Goal: Task Accomplishment & Management: Manage account settings

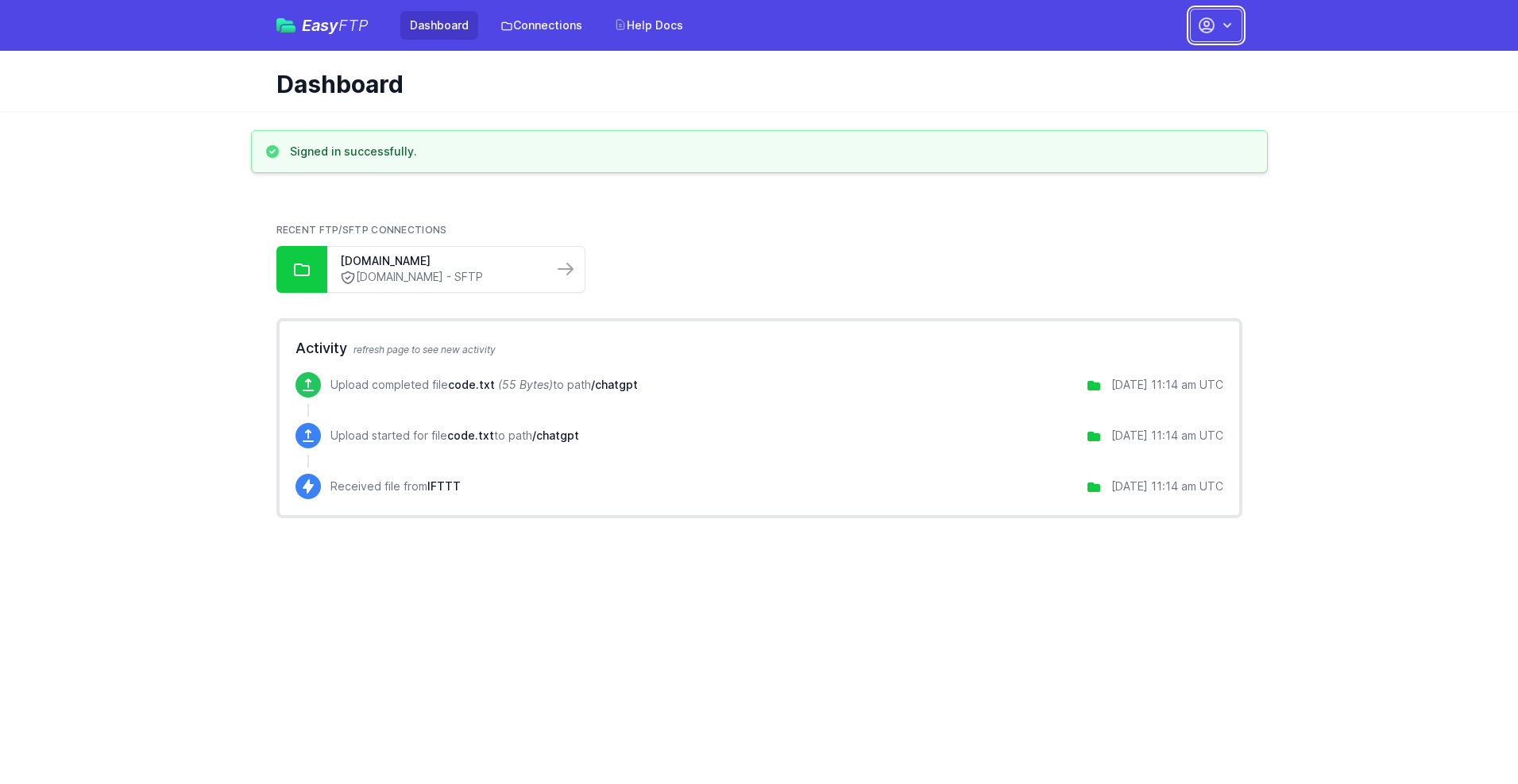
click at [1216, 25] on button "button" at bounding box center [1217, 25] width 53 height 33
click at [1166, 65] on link "Account Settings" at bounding box center [1166, 65] width 153 height 28
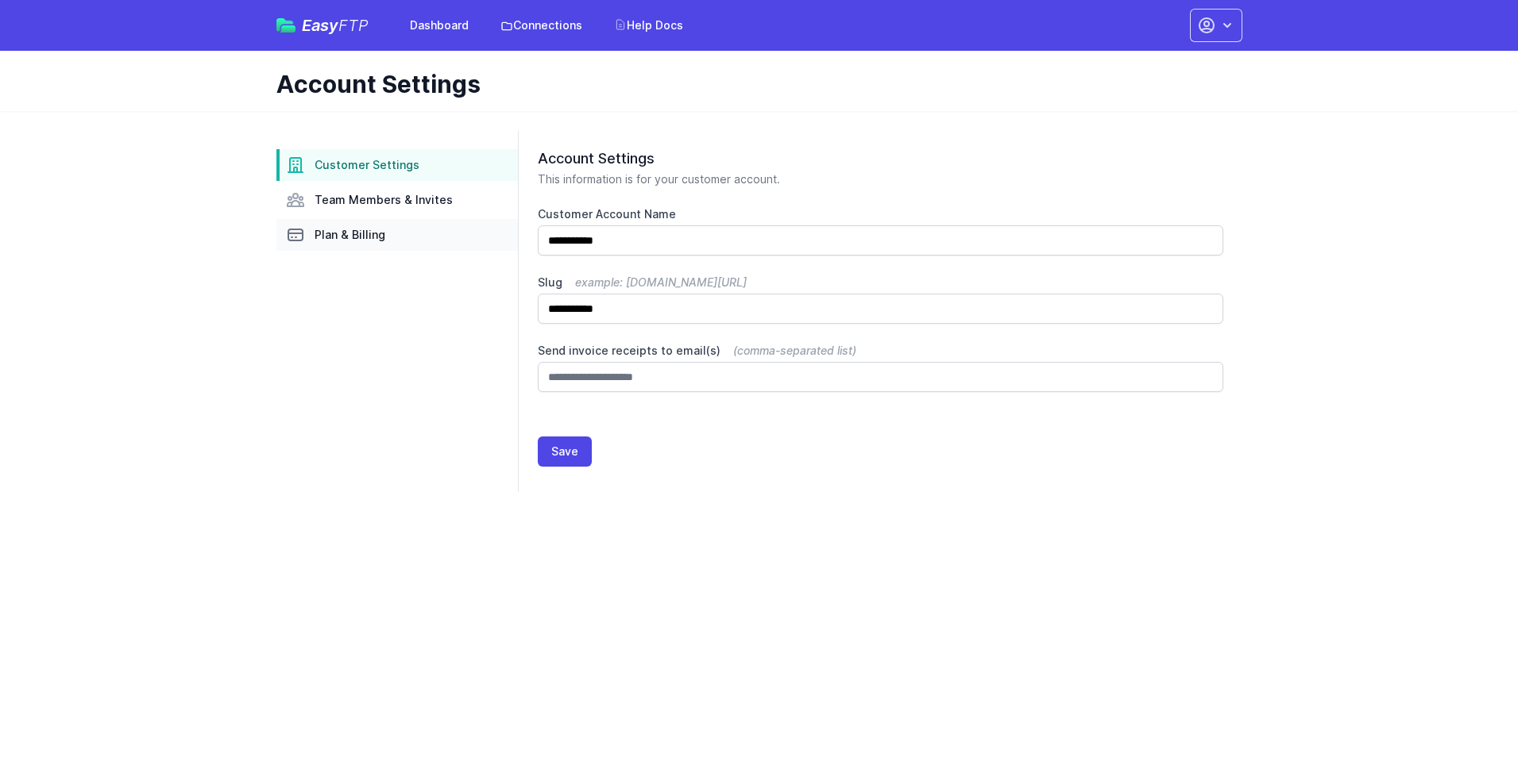
click at [397, 235] on link "Plan & Billing" at bounding box center [397, 235] width 242 height 31
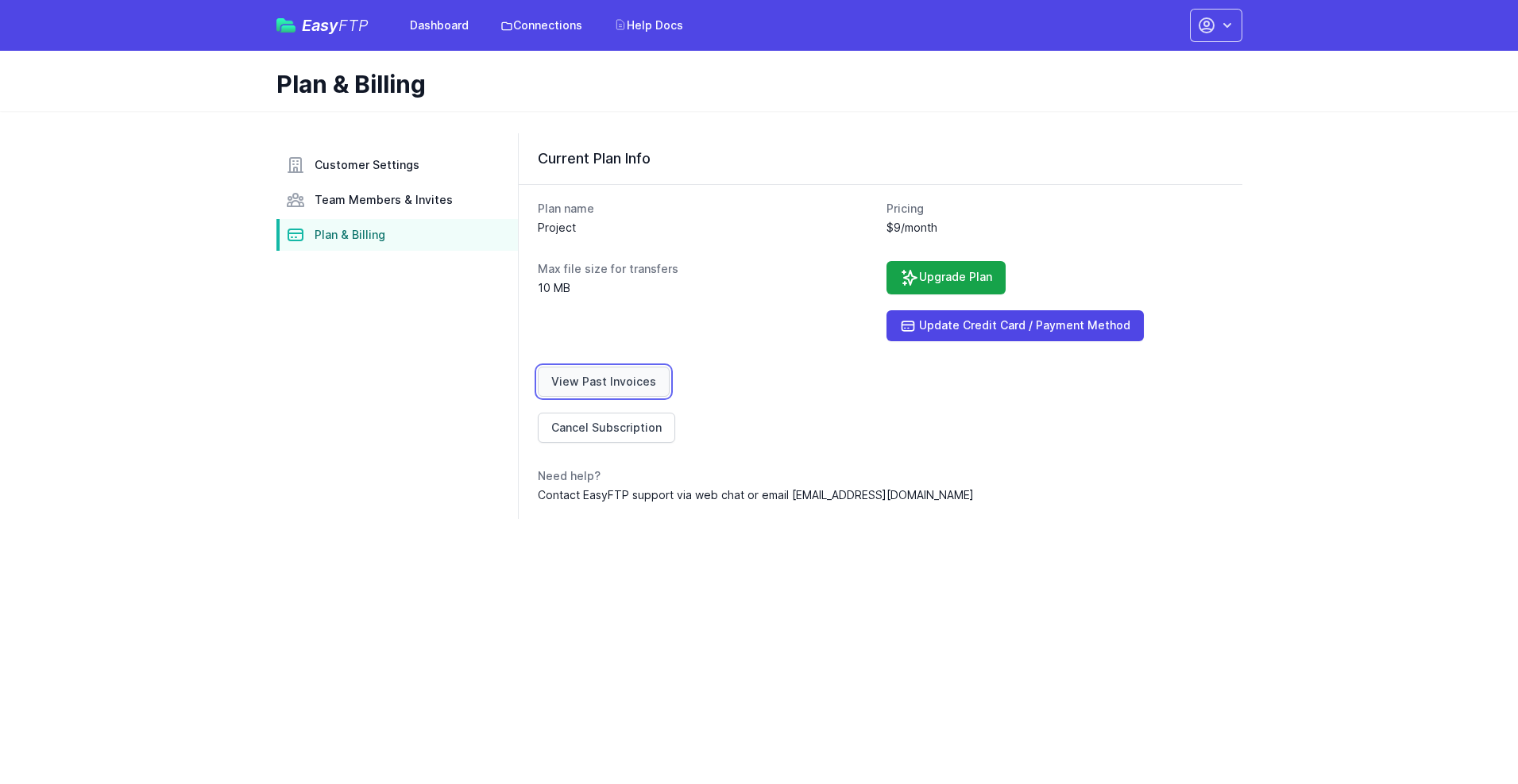
click at [601, 382] on link "View Past Invoices" at bounding box center [603, 381] width 132 height 30
